Goal: Navigation & Orientation: Understand site structure

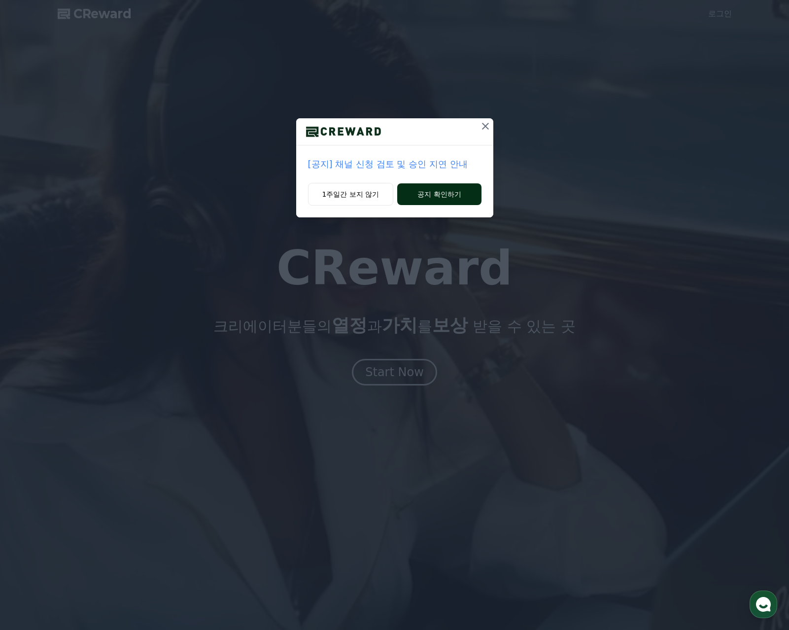
click at [421, 189] on button "공지 확인하기" at bounding box center [439, 194] width 84 height 22
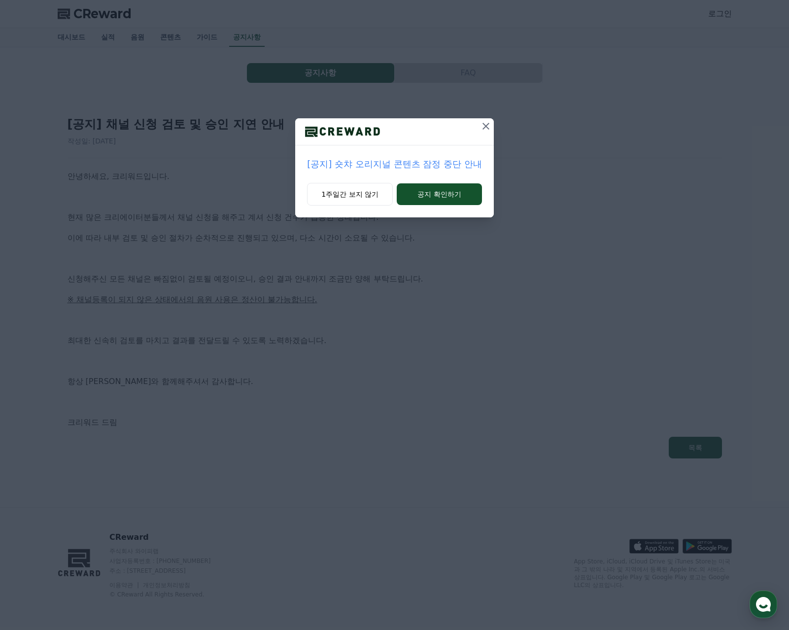
click at [482, 127] on icon at bounding box center [486, 126] width 12 height 12
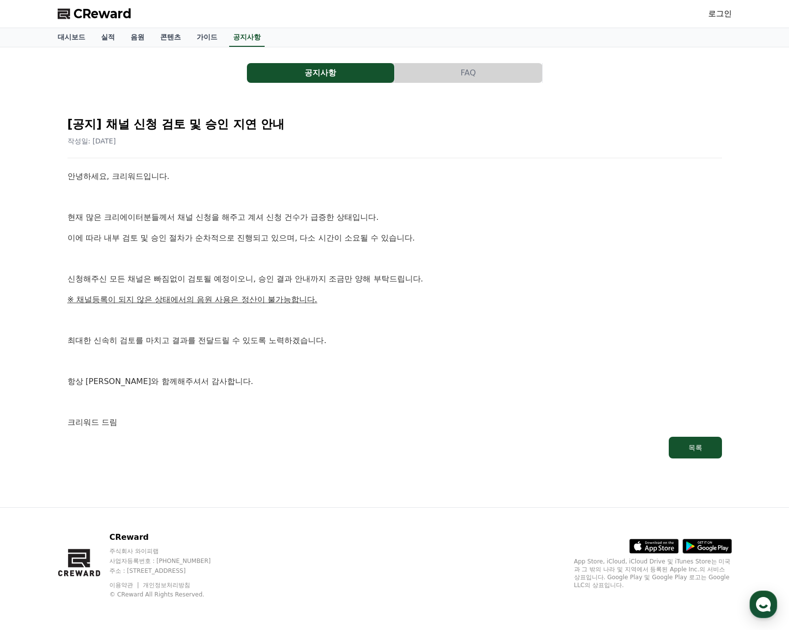
click at [111, 6] on span "CReward" at bounding box center [102, 14] width 58 height 16
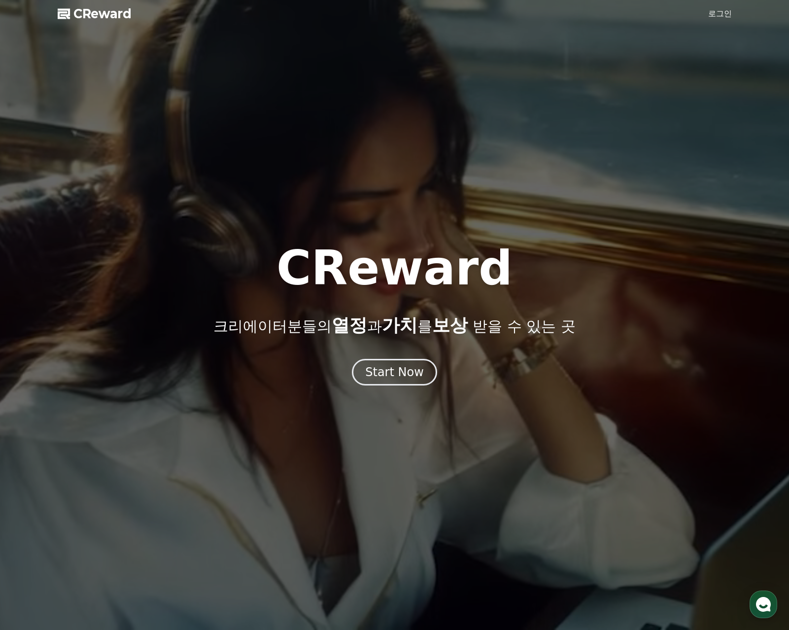
click at [712, 9] on link "로그인" at bounding box center [720, 14] width 24 height 12
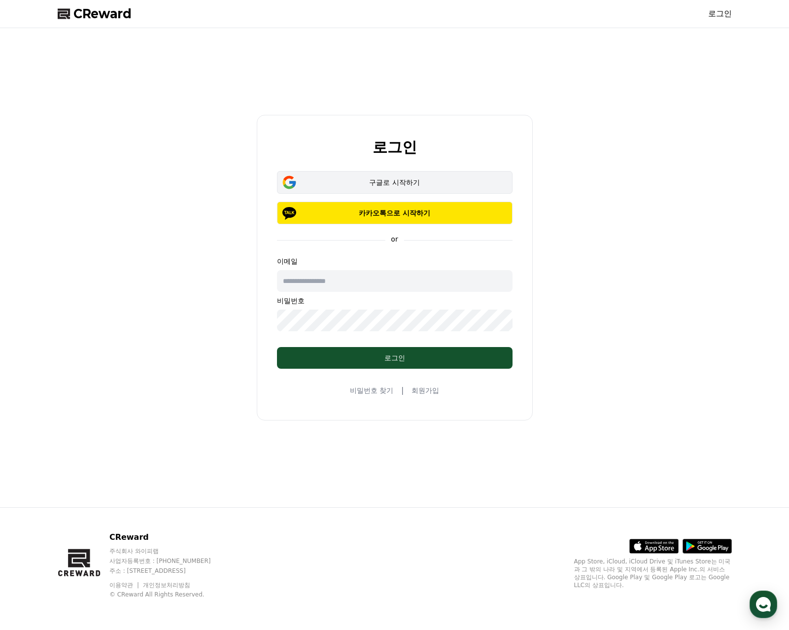
click at [415, 181] on div "구글로 시작하기" at bounding box center [394, 182] width 207 height 10
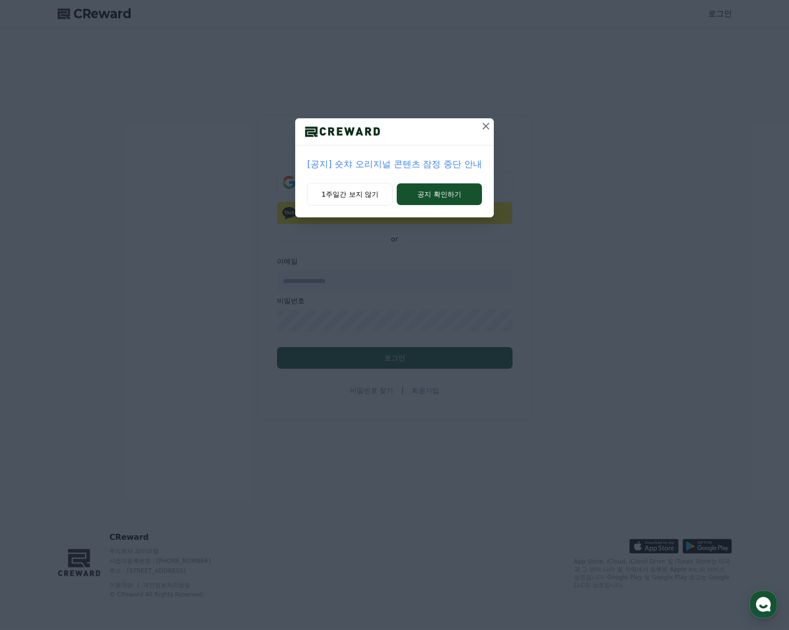
click at [482, 129] on icon at bounding box center [486, 126] width 12 height 12
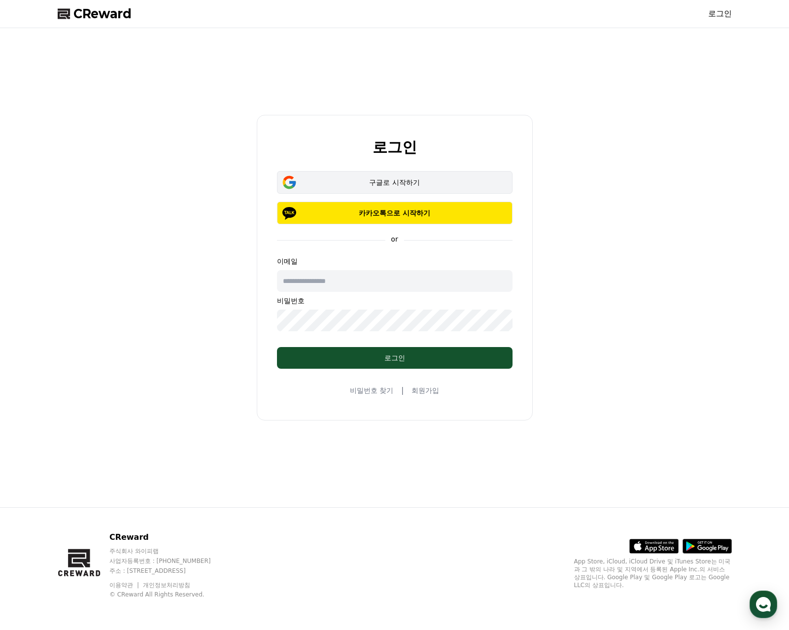
click at [394, 181] on div "구글로 시작하기" at bounding box center [394, 182] width 207 height 10
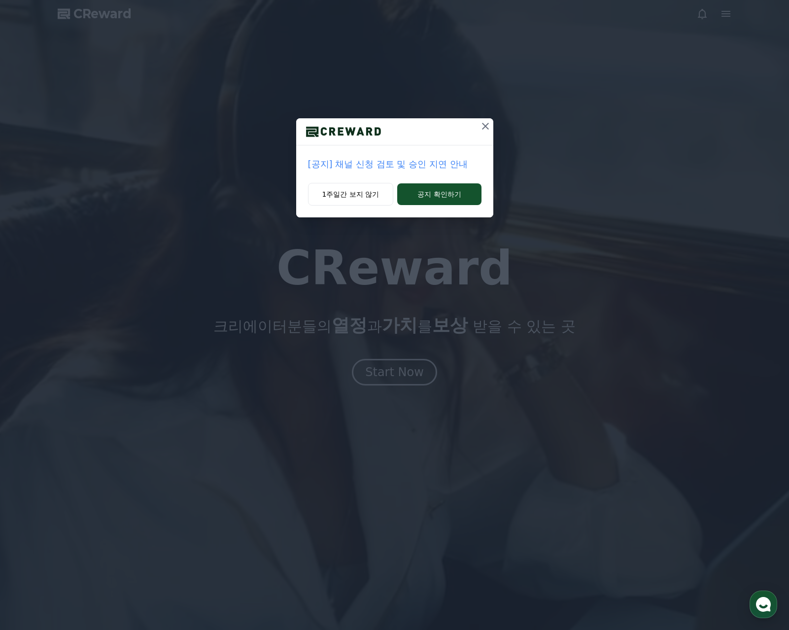
click at [488, 126] on icon at bounding box center [486, 126] width 12 height 12
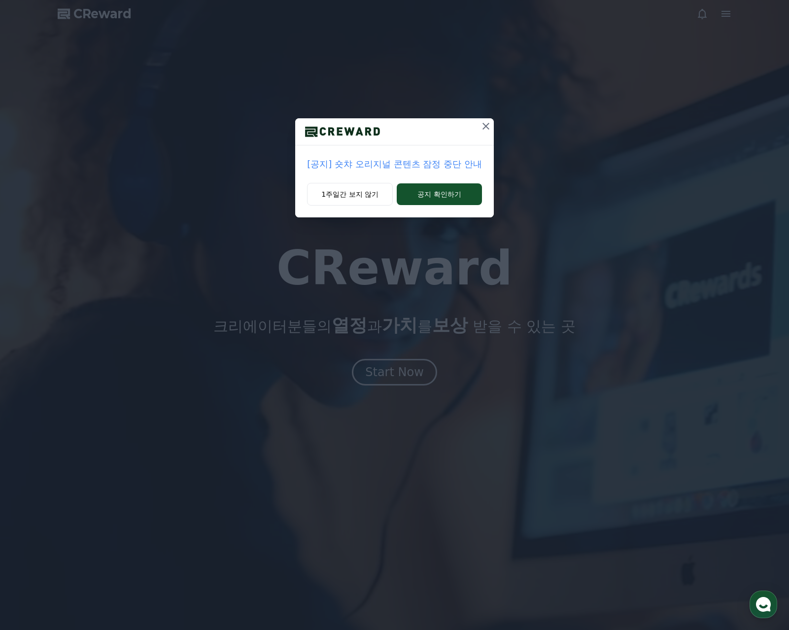
click at [487, 127] on icon at bounding box center [486, 126] width 7 height 7
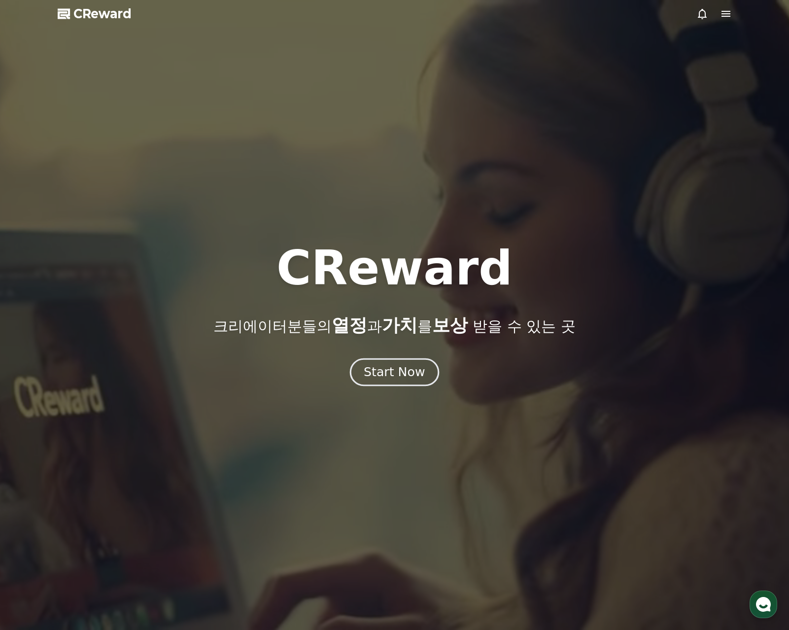
click at [385, 384] on button "Start Now" at bounding box center [394, 372] width 89 height 28
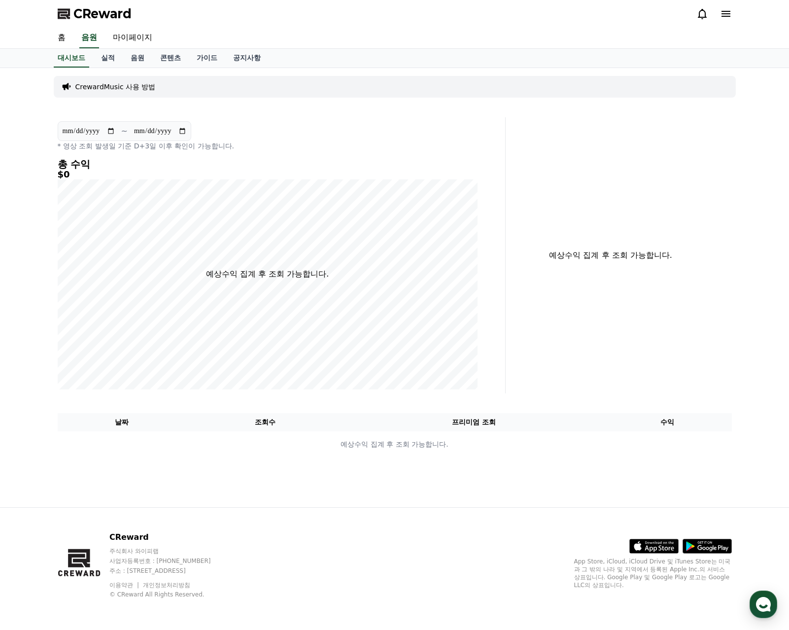
click at [718, 8] on div at bounding box center [714, 14] width 35 height 16
click at [724, 14] on icon at bounding box center [726, 14] width 9 height 6
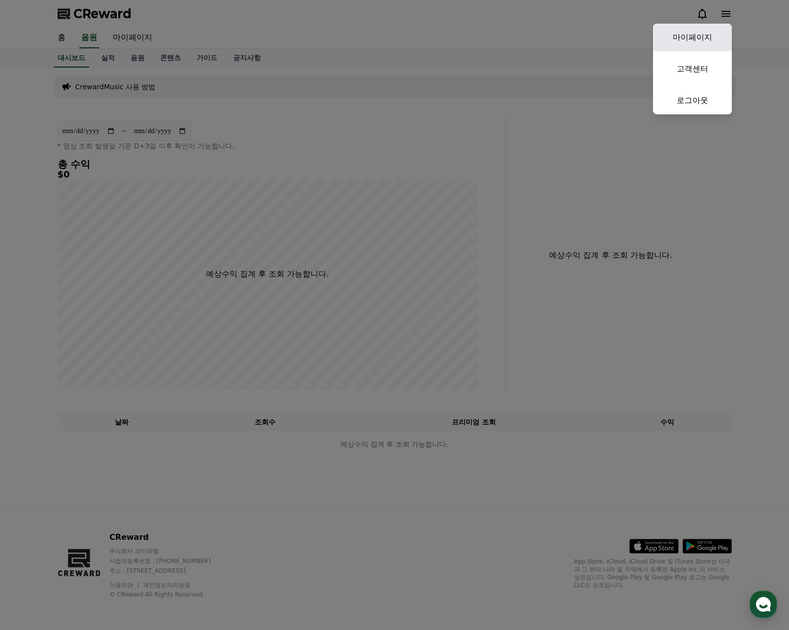
click at [713, 34] on link "마이페이지" at bounding box center [692, 38] width 79 height 28
select select "**********"
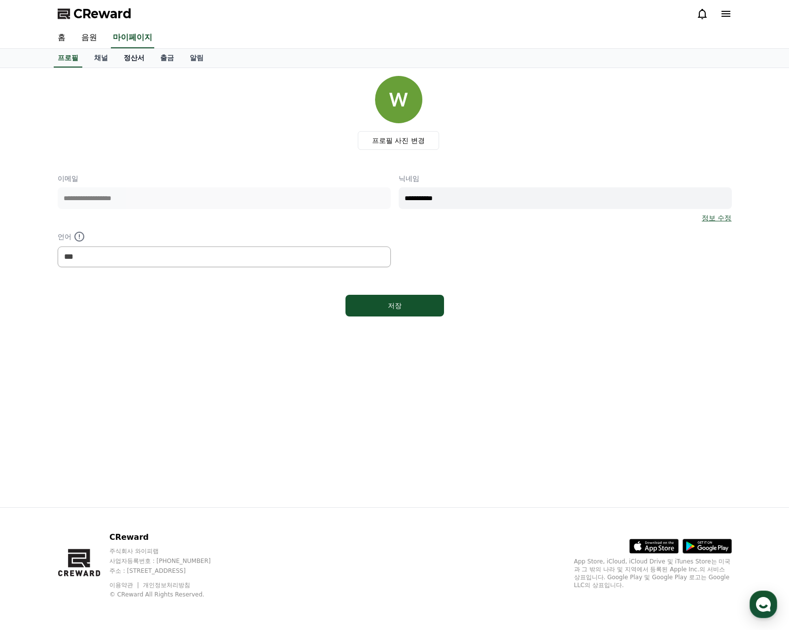
click at [135, 62] on link "정산서" at bounding box center [134, 58] width 36 height 19
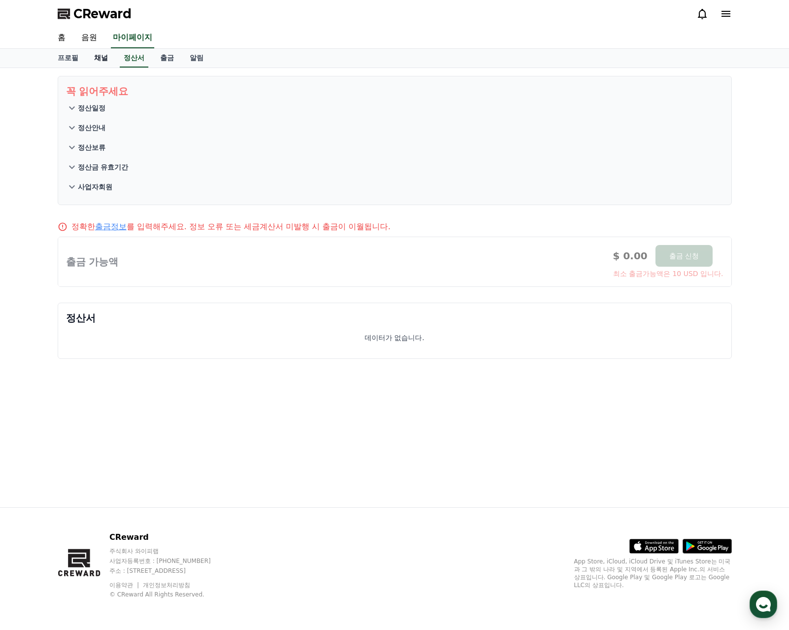
click at [101, 60] on link "채널" at bounding box center [101, 58] width 30 height 19
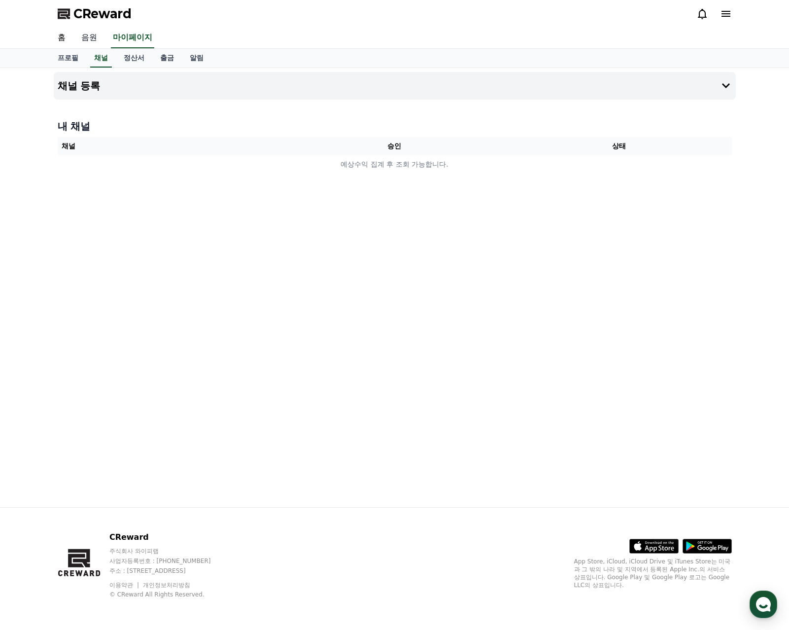
click at [98, 38] on link "음원" at bounding box center [89, 38] width 32 height 21
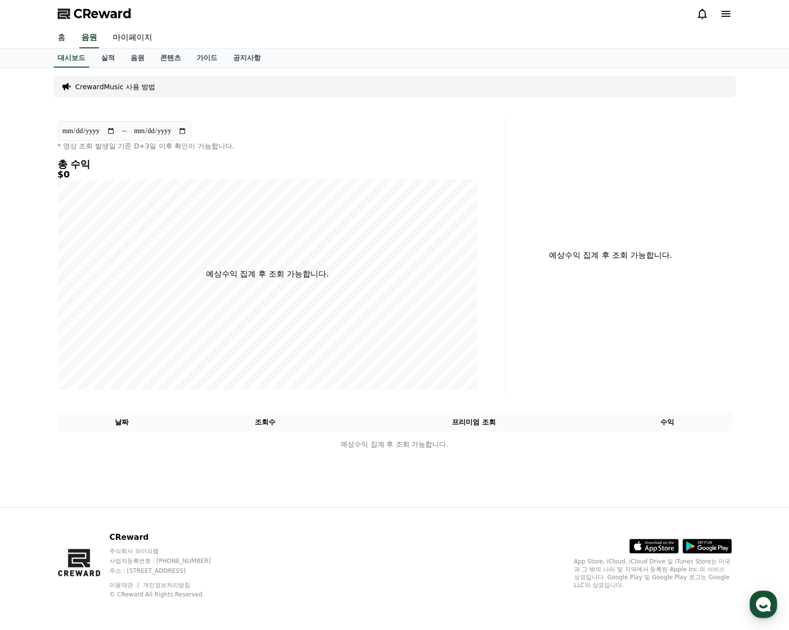
click at [64, 41] on link "홈" at bounding box center [62, 38] width 24 height 21
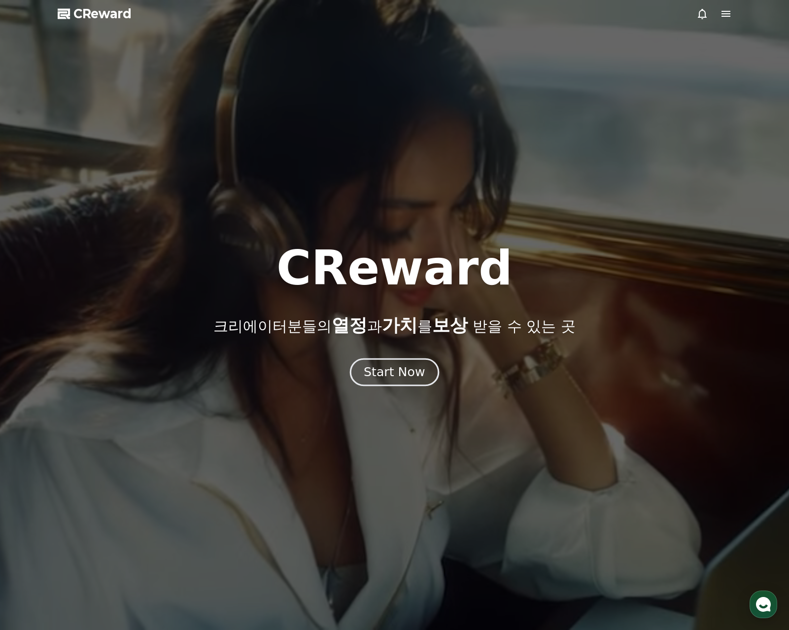
click at [410, 371] on div "Start Now" at bounding box center [394, 372] width 61 height 17
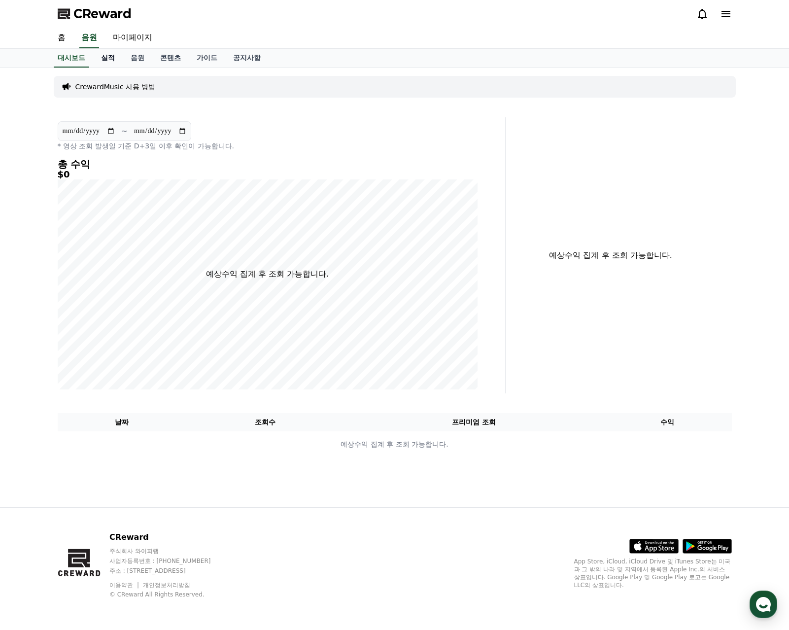
click at [107, 60] on link "실적" at bounding box center [108, 58] width 30 height 19
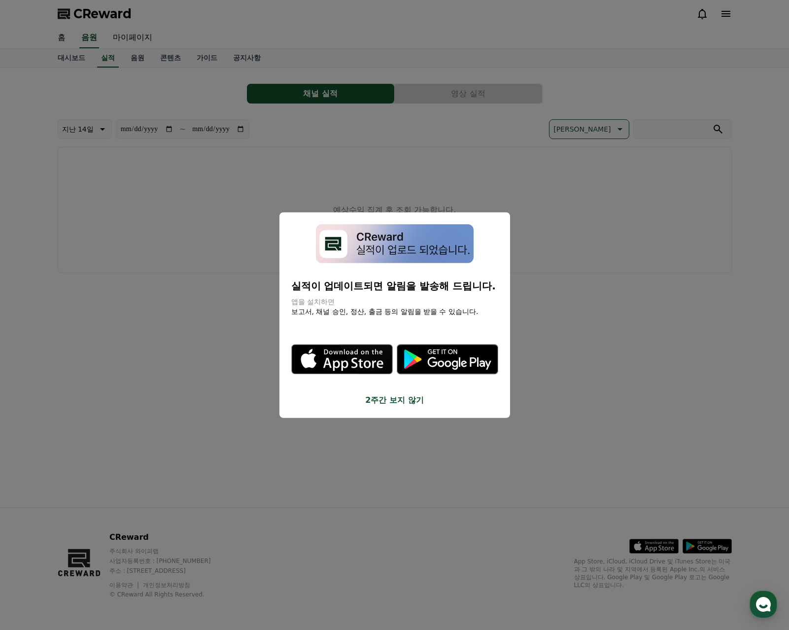
click at [172, 358] on button "close modal" at bounding box center [394, 315] width 789 height 630
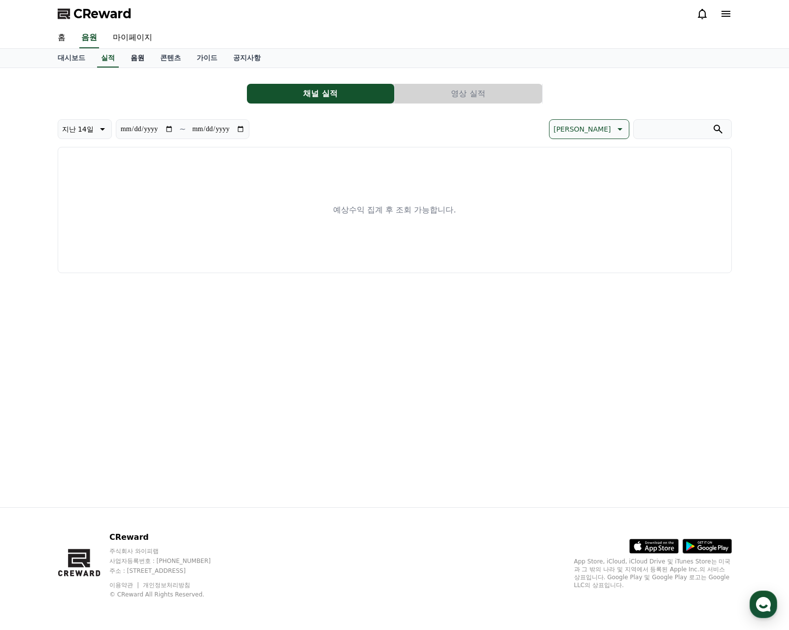
click at [139, 58] on link "음원" at bounding box center [138, 58] width 30 height 19
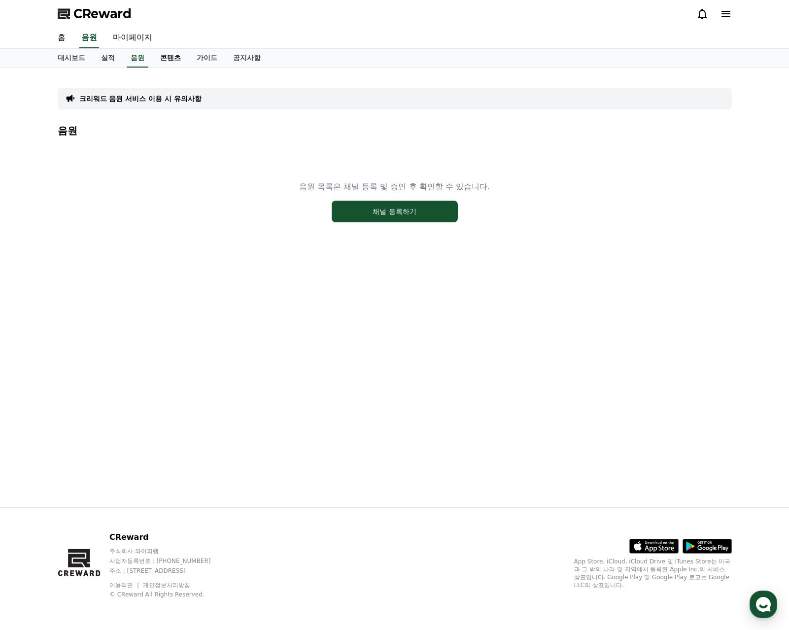
click at [169, 63] on link "콘텐츠" at bounding box center [170, 58] width 36 height 19
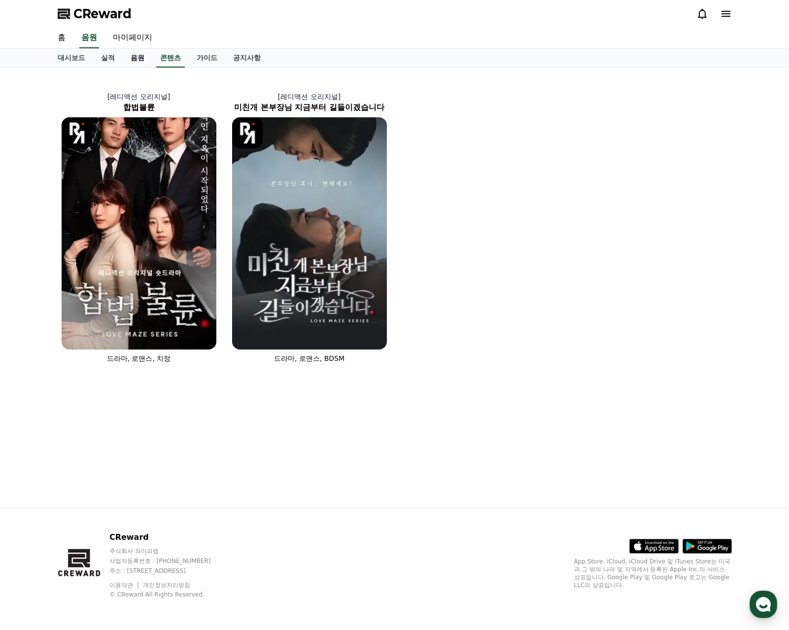
click at [140, 63] on link "음원" at bounding box center [138, 58] width 30 height 19
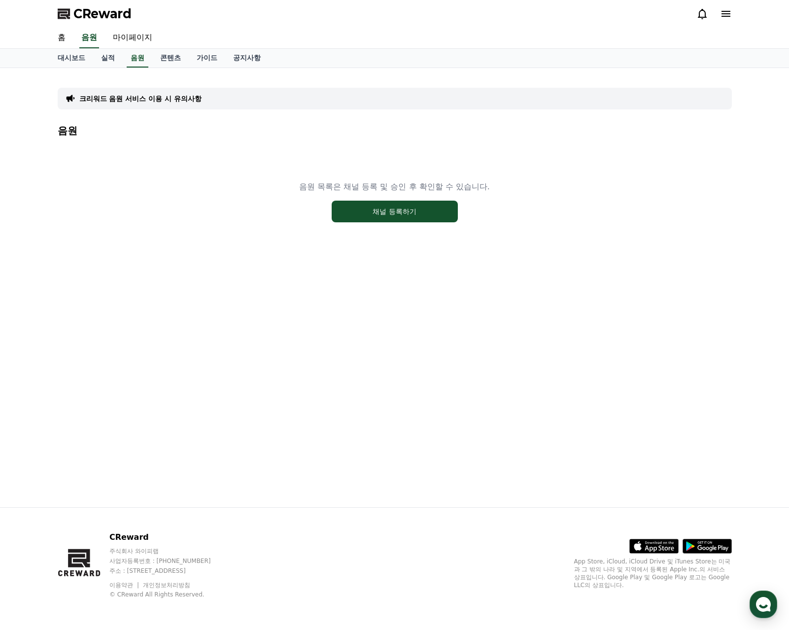
drag, startPoint x: 143, startPoint y: 11, endPoint x: 109, endPoint y: 4, distance: 34.1
click at [77, 15] on div "CReward" at bounding box center [395, 14] width 690 height 28
